Goal: Task Accomplishment & Management: Use online tool/utility

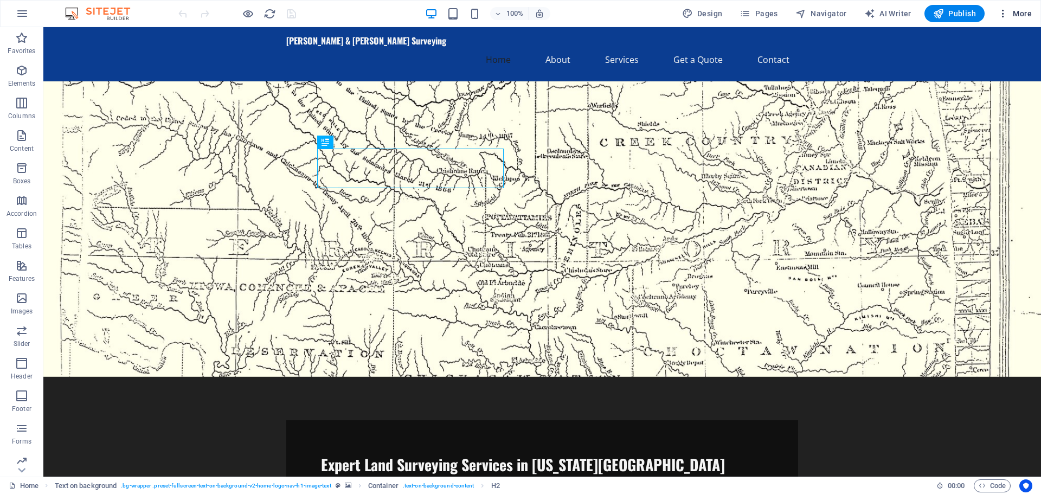
click at [1003, 14] on icon "button" at bounding box center [1003, 13] width 11 height 11
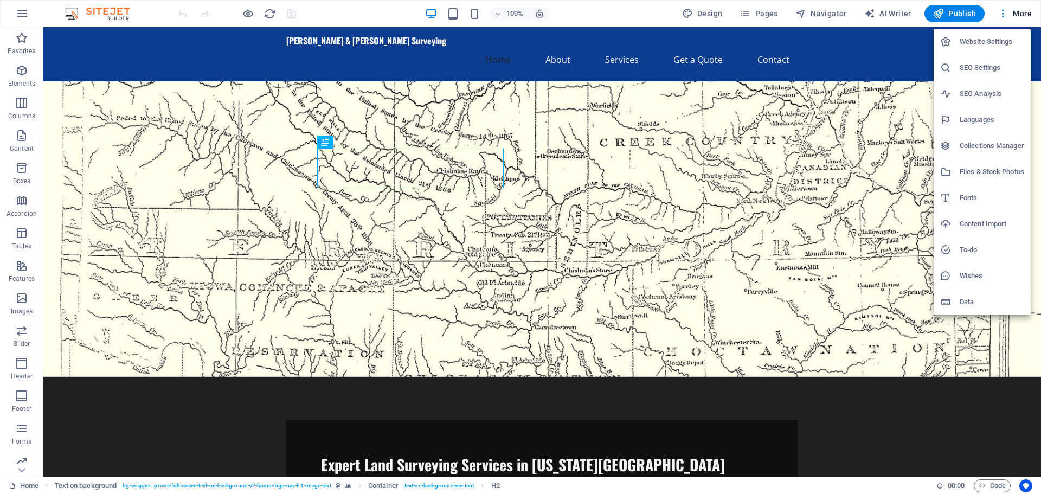
click at [974, 143] on h6 "Collections Manager" at bounding box center [992, 145] width 65 height 13
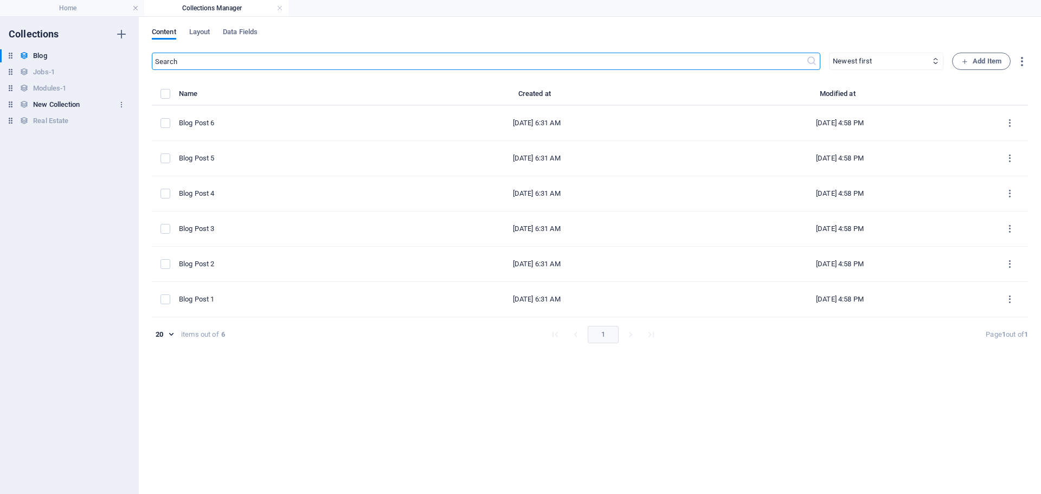
click at [60, 100] on h6 "New Collection" at bounding box center [56, 104] width 47 height 13
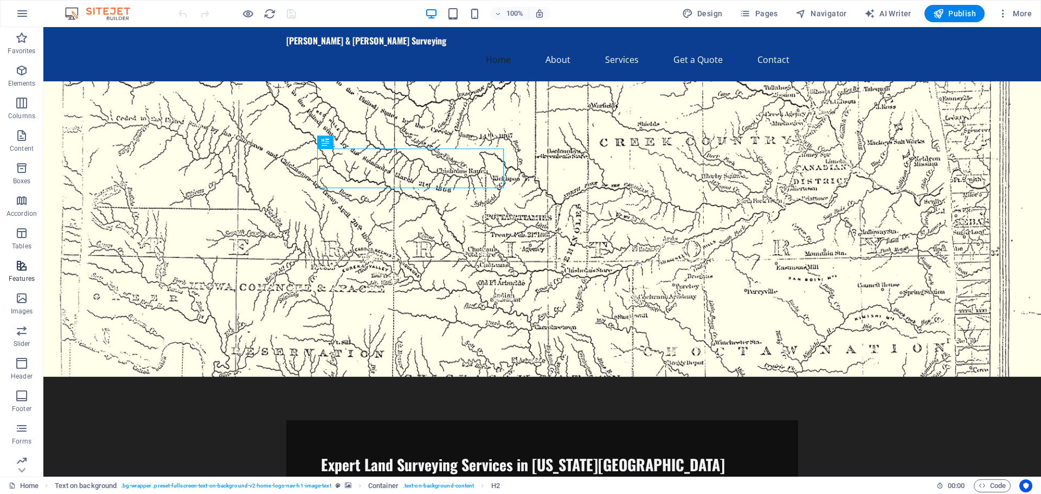
scroll to position [38, 0]
click at [20, 396] on icon "button" at bounding box center [21, 389] width 13 height 13
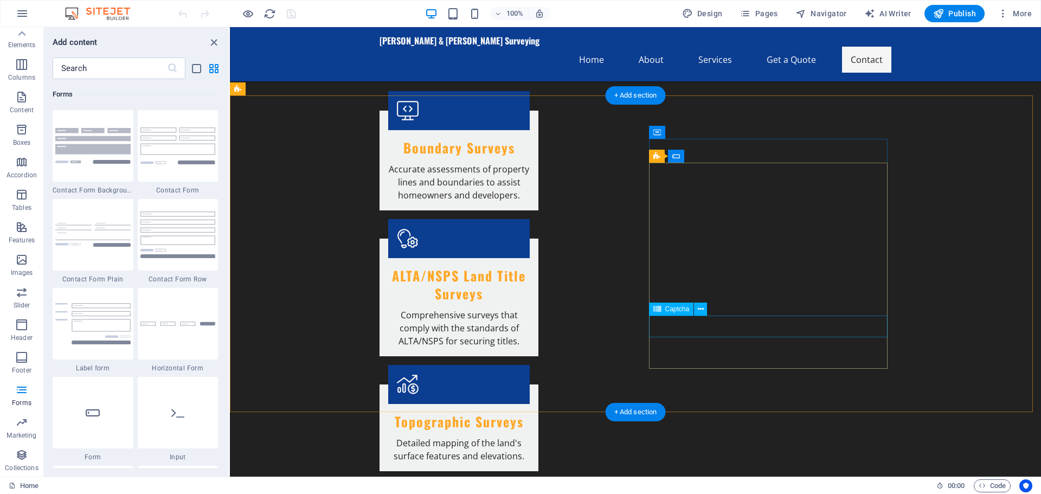
scroll to position [842, 0]
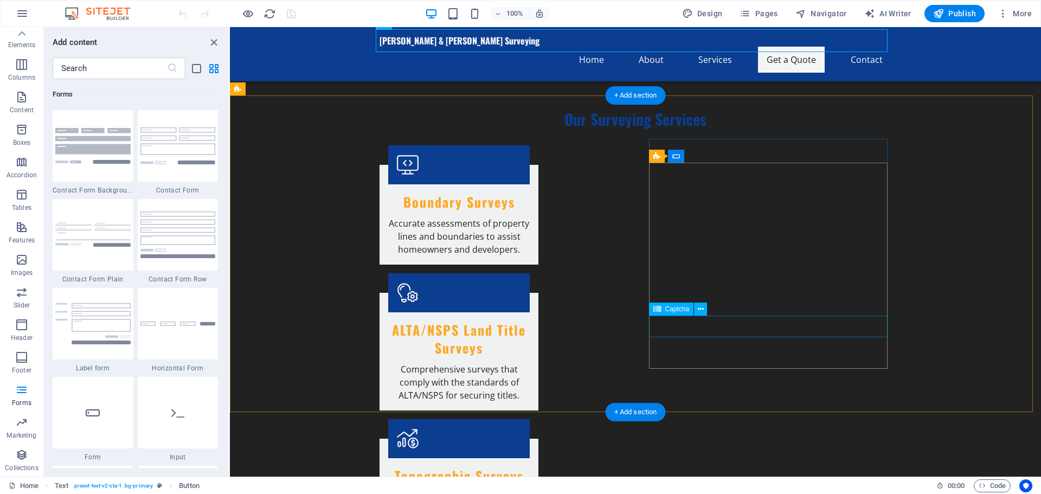
scroll to position [1113, 0]
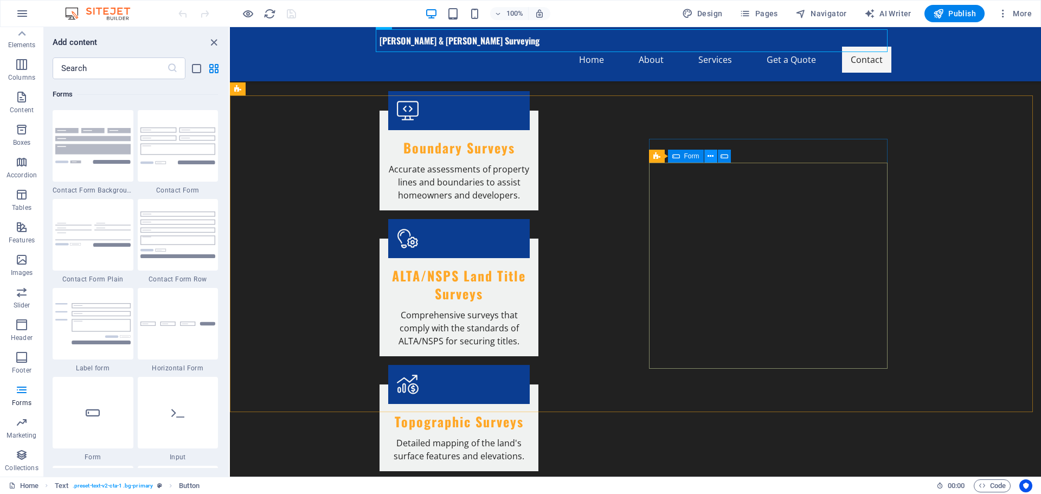
click at [712, 155] on icon at bounding box center [711, 156] width 6 height 11
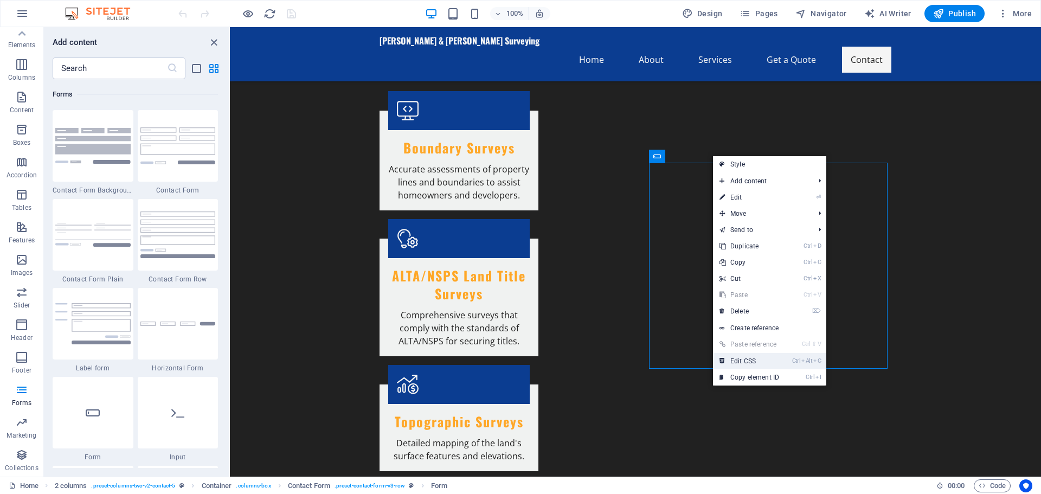
click at [759, 358] on link "Ctrl Alt C Edit CSS" at bounding box center [749, 361] width 73 height 16
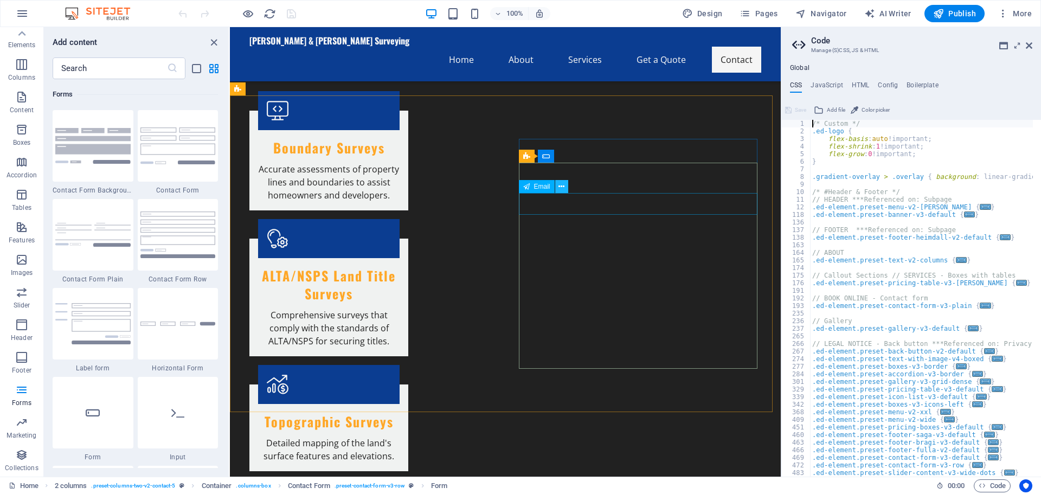
click at [560, 185] on icon at bounding box center [561, 186] width 6 height 11
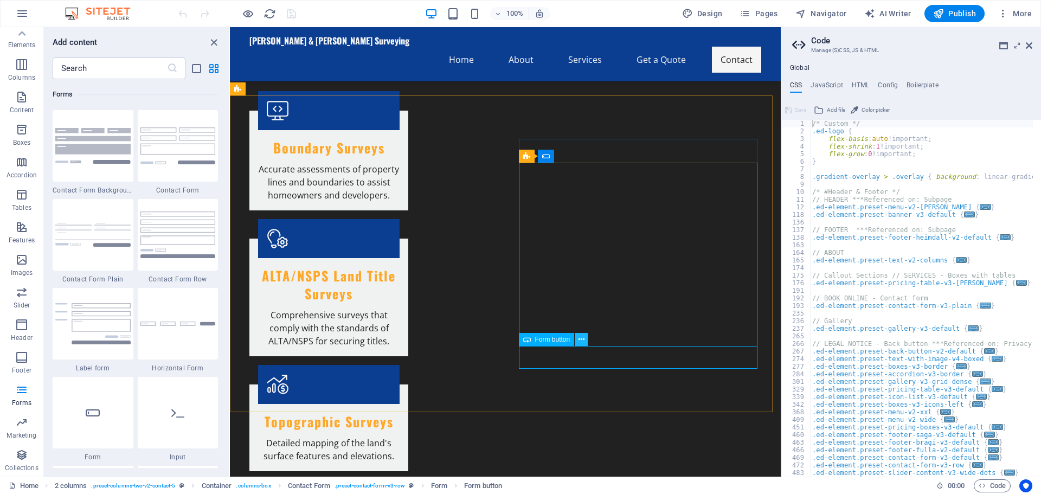
click at [581, 338] on icon at bounding box center [582, 339] width 6 height 11
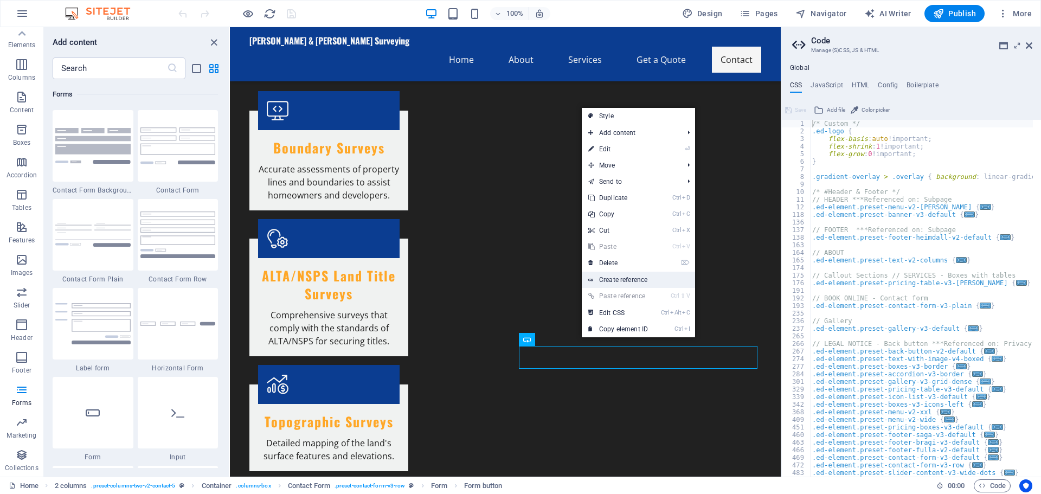
click at [608, 280] on link "Create reference" at bounding box center [638, 280] width 113 height 16
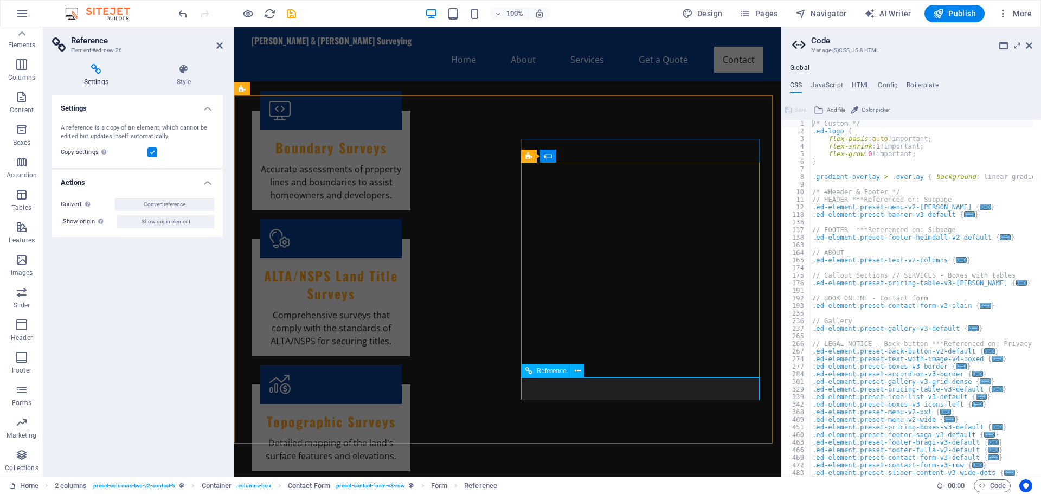
click at [552, 368] on span "Reference" at bounding box center [552, 371] width 30 height 7
click at [580, 368] on icon at bounding box center [578, 370] width 6 height 11
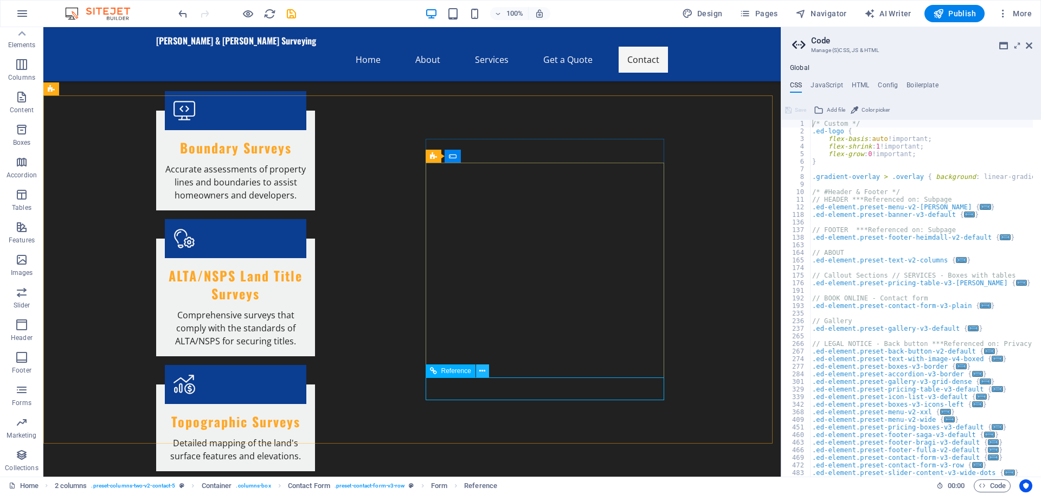
click at [484, 373] on icon at bounding box center [482, 370] width 6 height 11
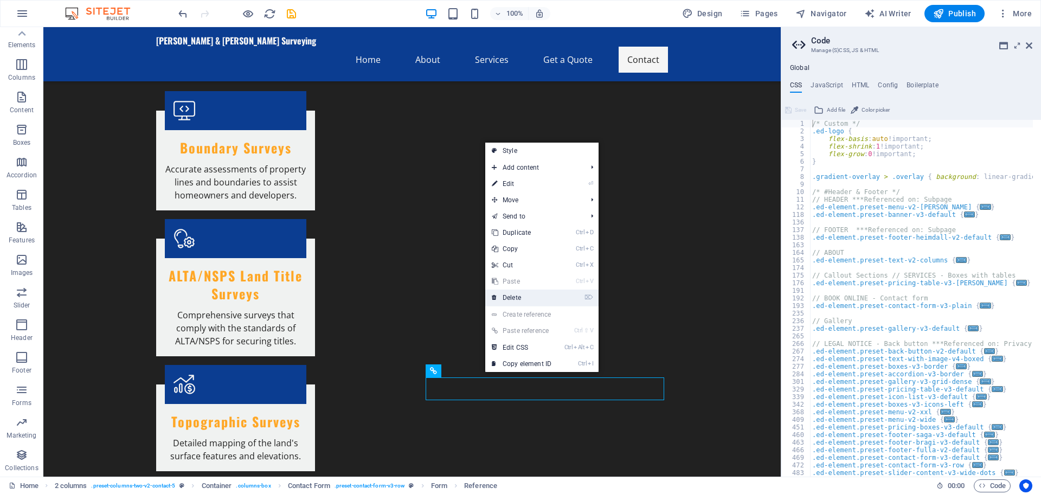
click at [522, 297] on link "⌦ Delete" at bounding box center [521, 298] width 73 height 16
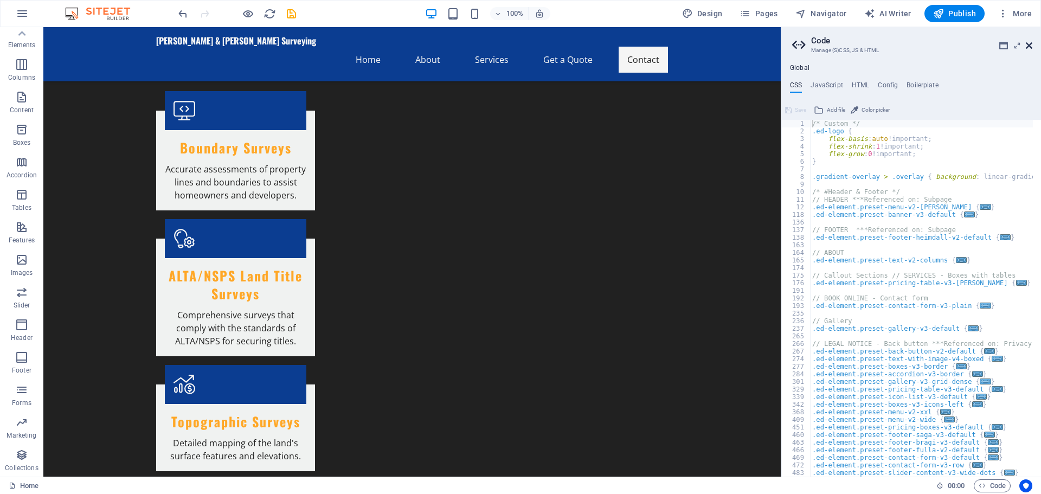
click at [1029, 46] on icon at bounding box center [1029, 45] width 7 height 9
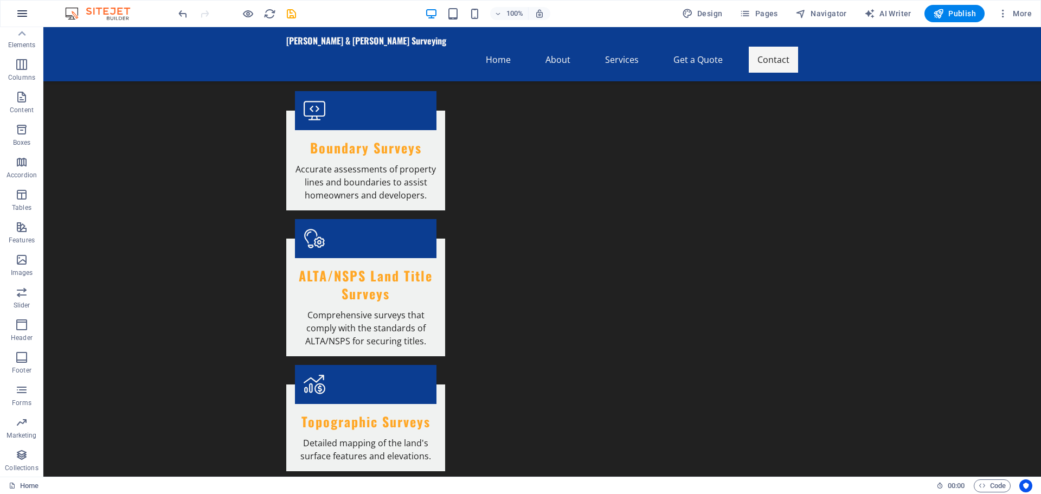
click at [23, 11] on icon "button" at bounding box center [22, 13] width 13 height 13
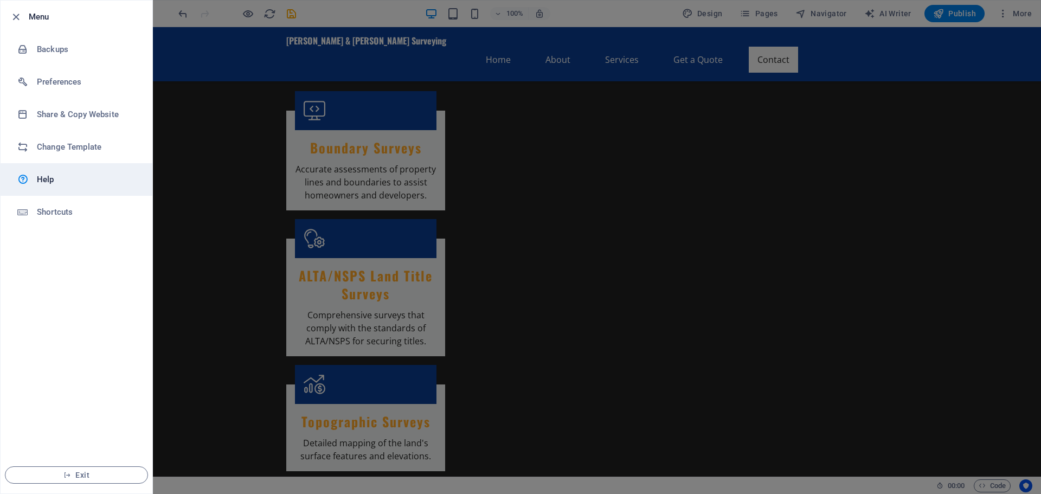
click at [55, 182] on h6 "Help" at bounding box center [87, 179] width 100 height 13
